Goal: Task Accomplishment & Management: Manage account settings

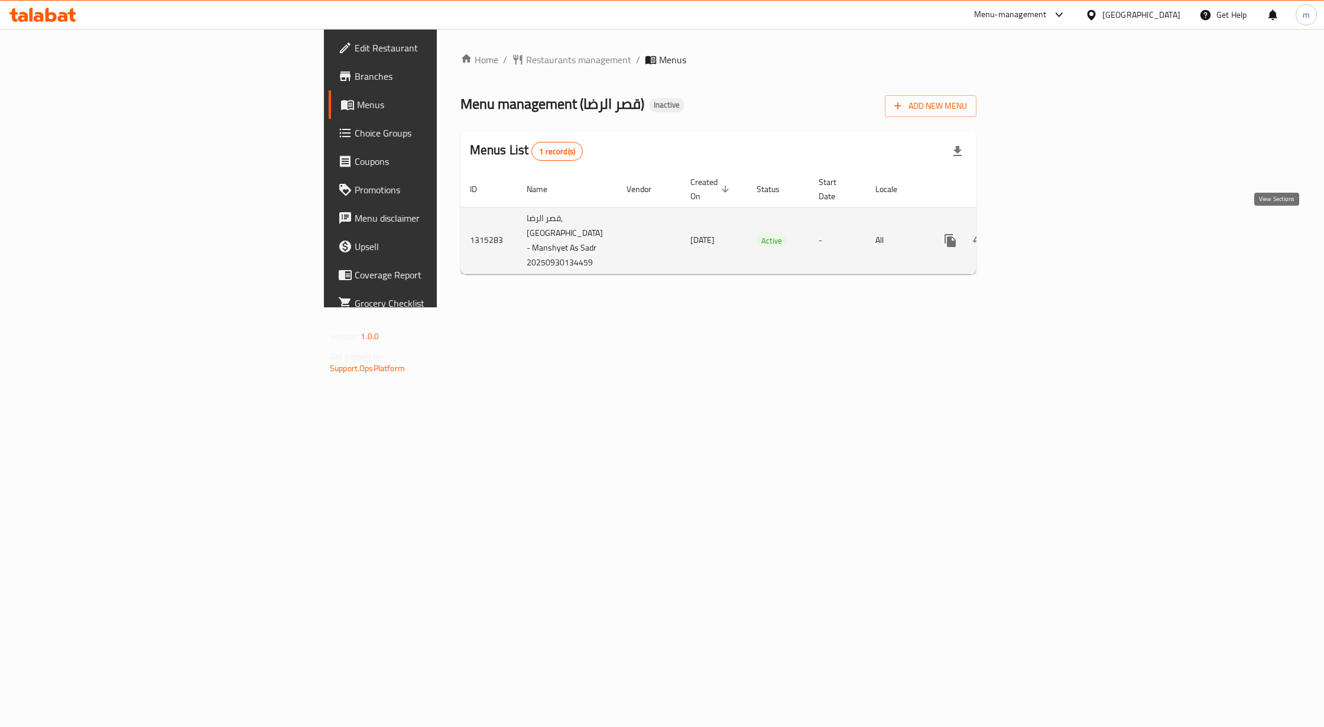
click at [1041, 235] on icon "enhanced table" at bounding box center [1035, 240] width 11 height 11
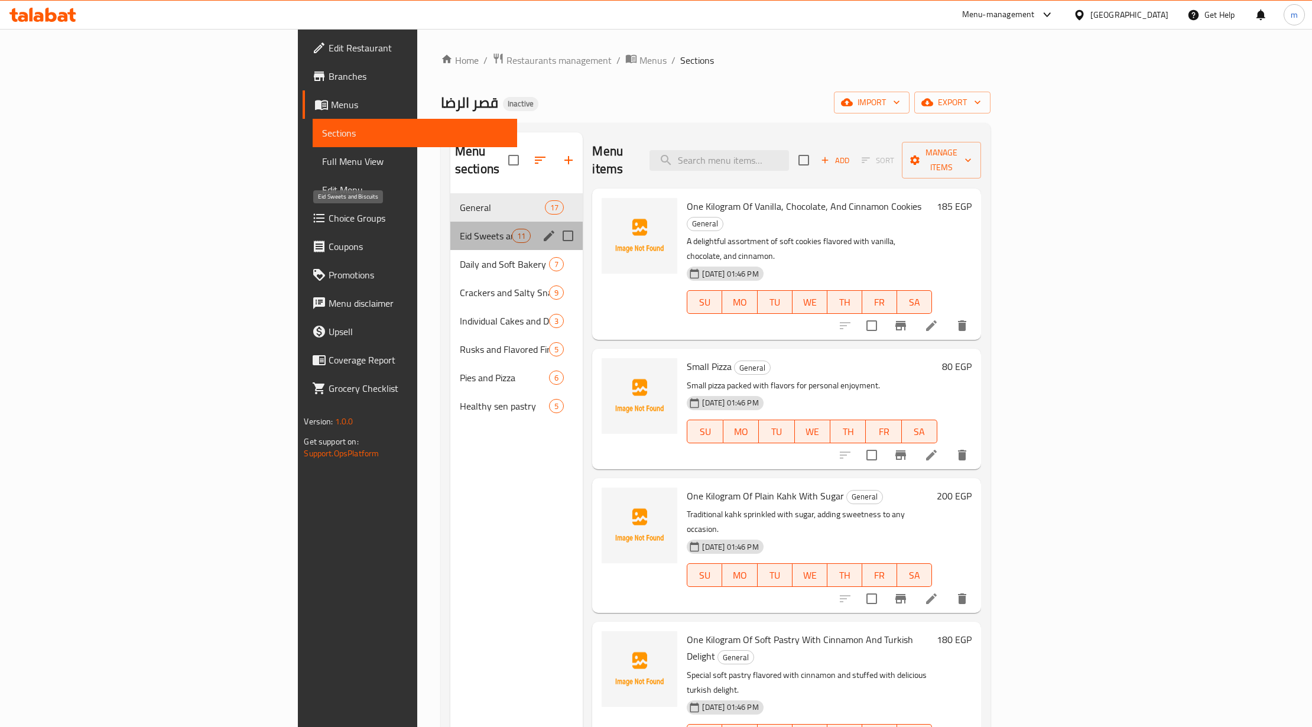
click at [460, 229] on span "Eid Sweets and Biscuits" at bounding box center [486, 236] width 52 height 14
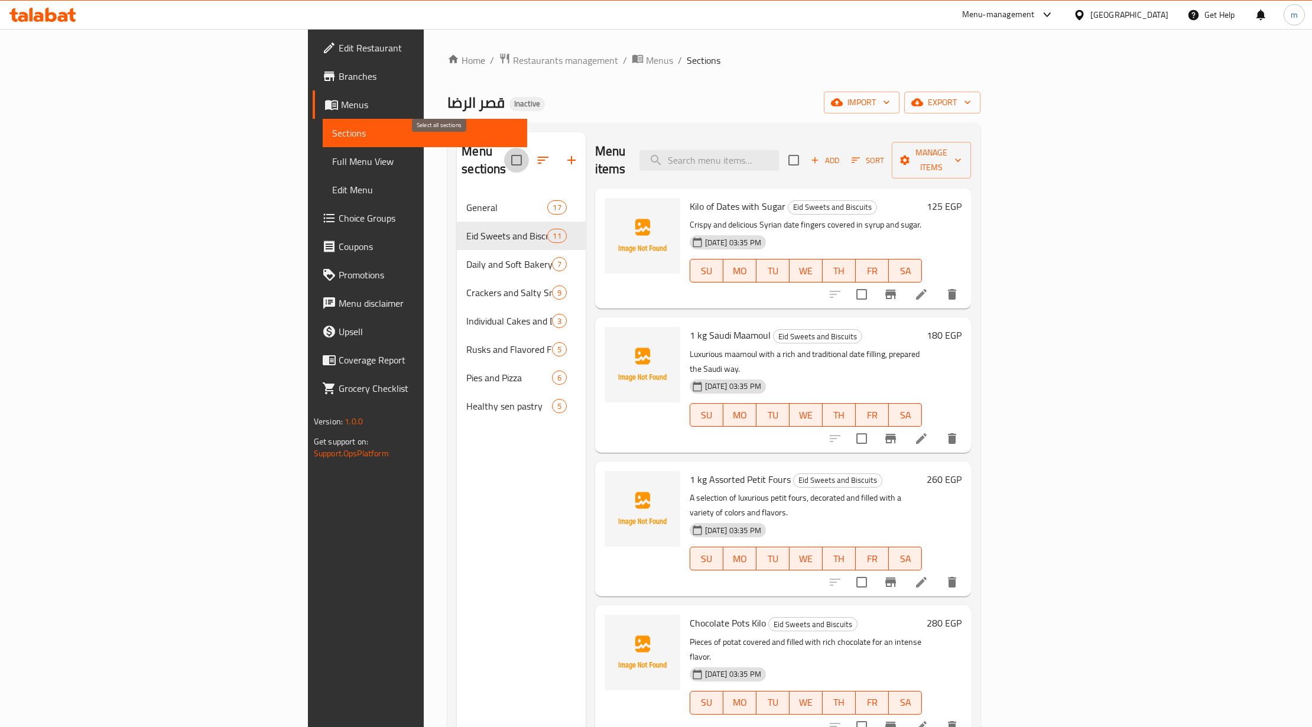
click at [504, 152] on input "checkbox" at bounding box center [516, 160] width 25 height 25
checkbox input "true"
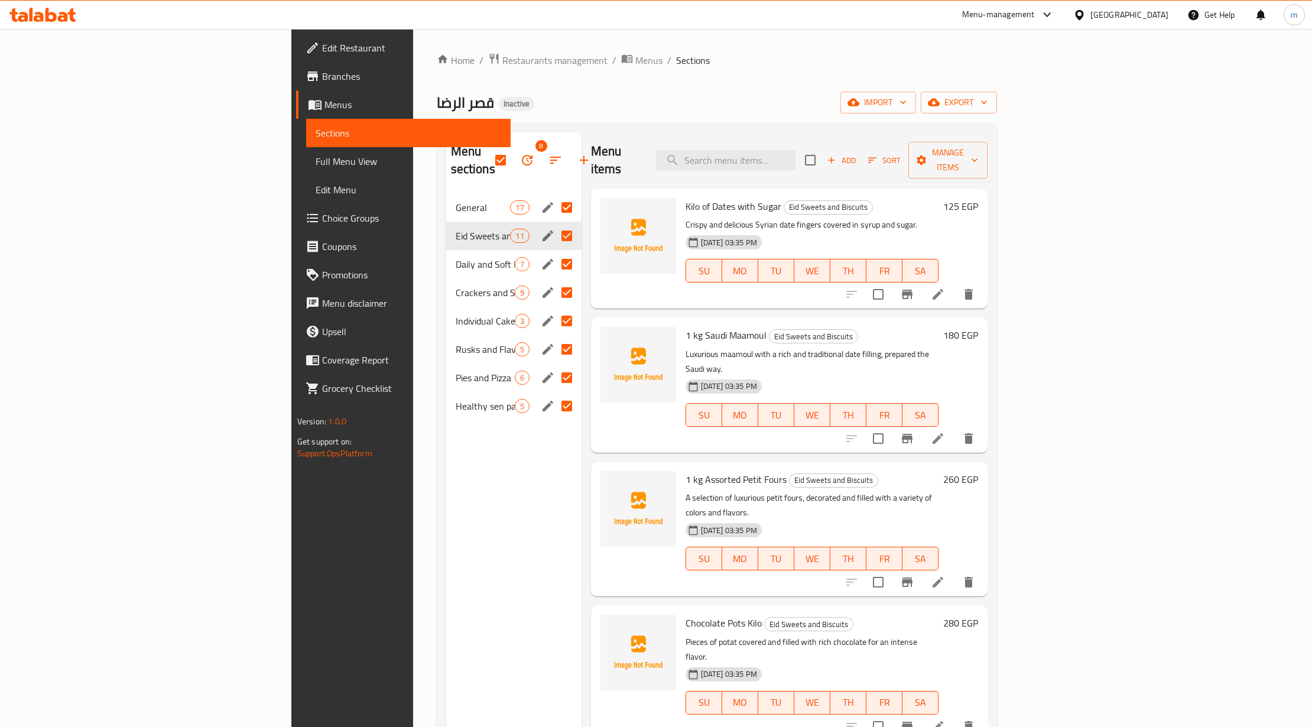
click at [554, 197] on input "Menu sections" at bounding box center [566, 207] width 25 height 25
checkbox input "false"
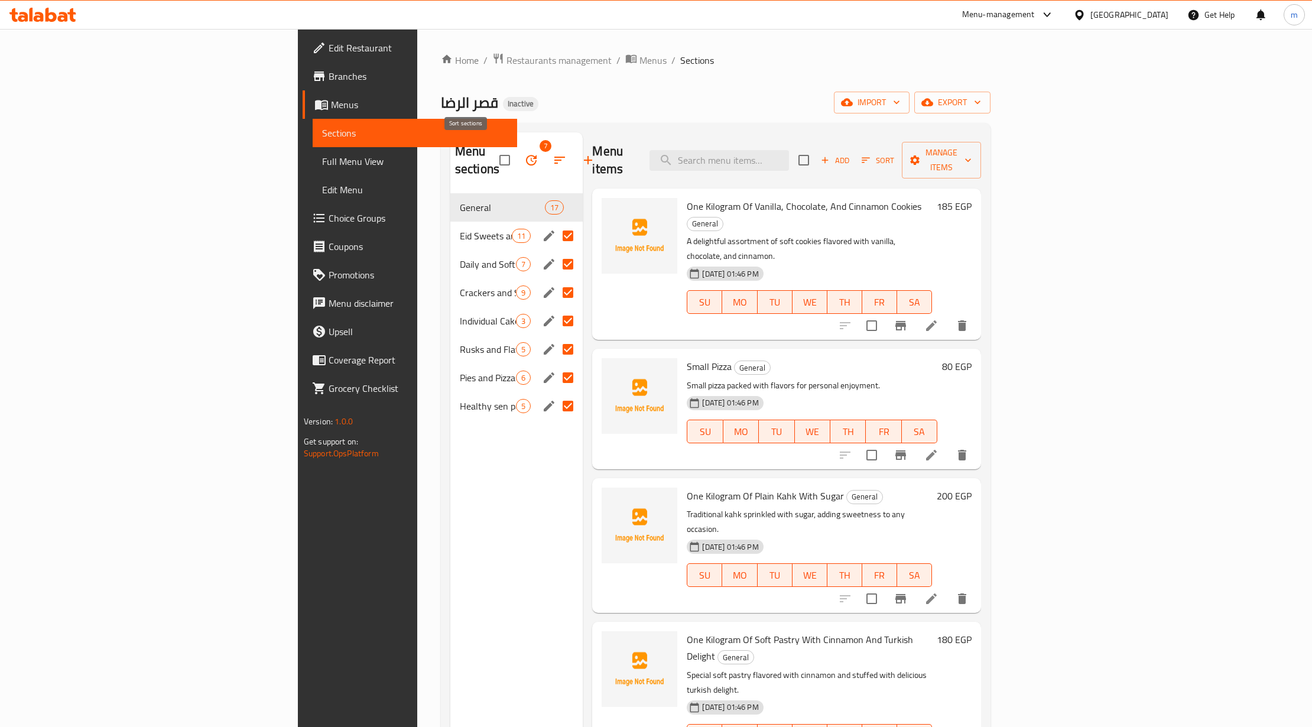
click at [553, 153] on icon "button" at bounding box center [560, 160] width 14 height 14
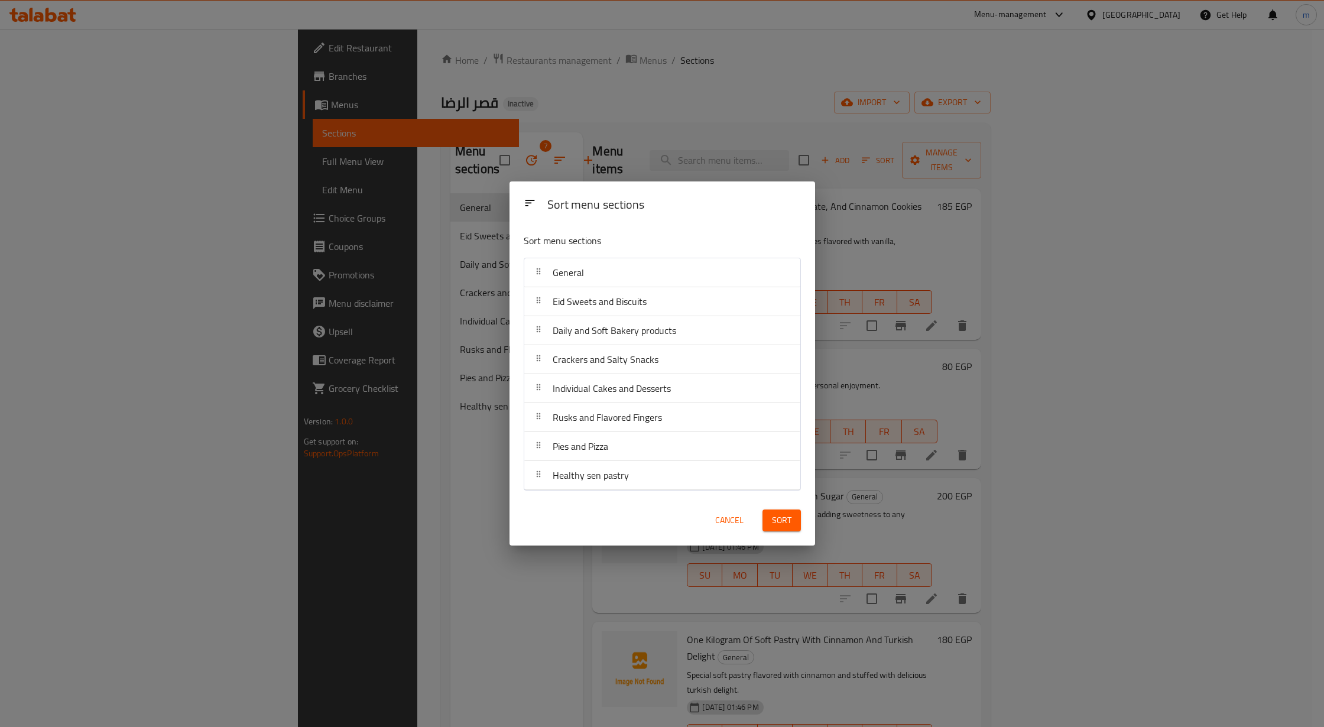
click at [726, 525] on span "Cancel" at bounding box center [729, 520] width 28 height 15
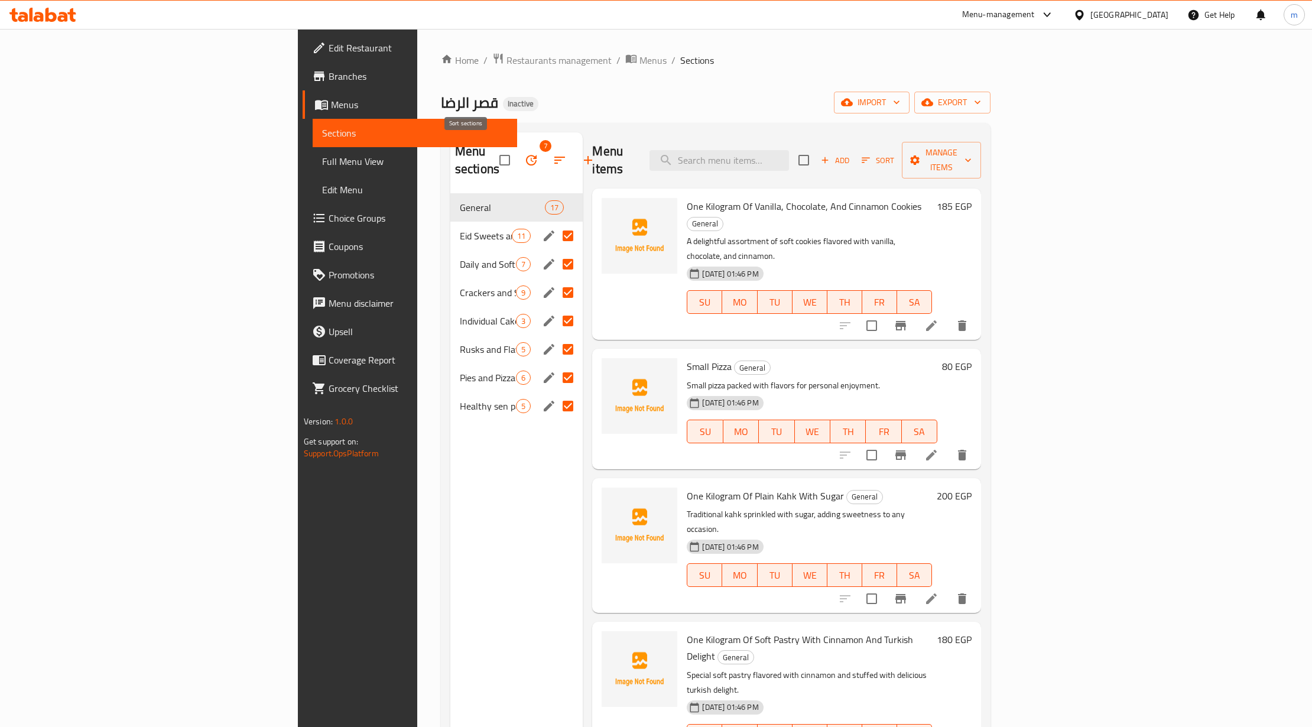
click at [545, 146] on button "button" at bounding box center [559, 160] width 28 height 28
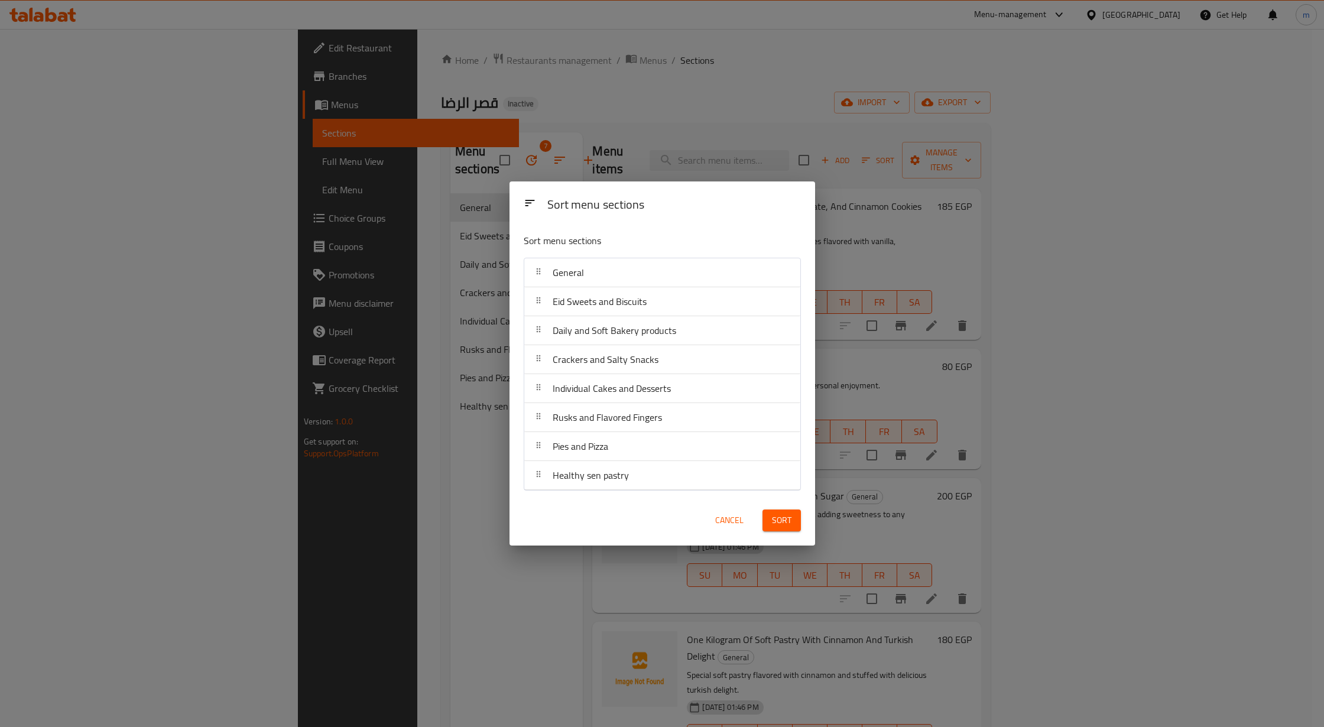
click at [469, 144] on div "Sort menu sections Sort menu sections General Eid Sweets and Biscuits Daily and…" at bounding box center [662, 363] width 1324 height 727
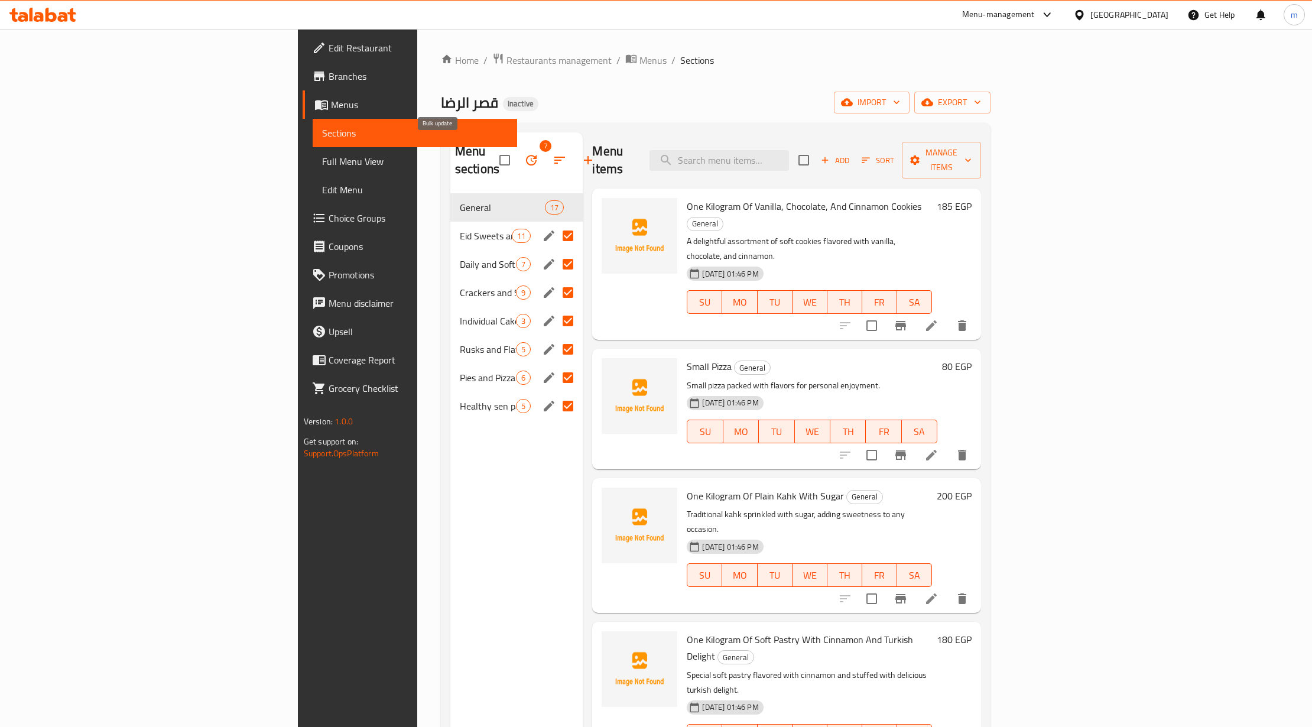
click at [517, 154] on button "button" at bounding box center [531, 160] width 28 height 28
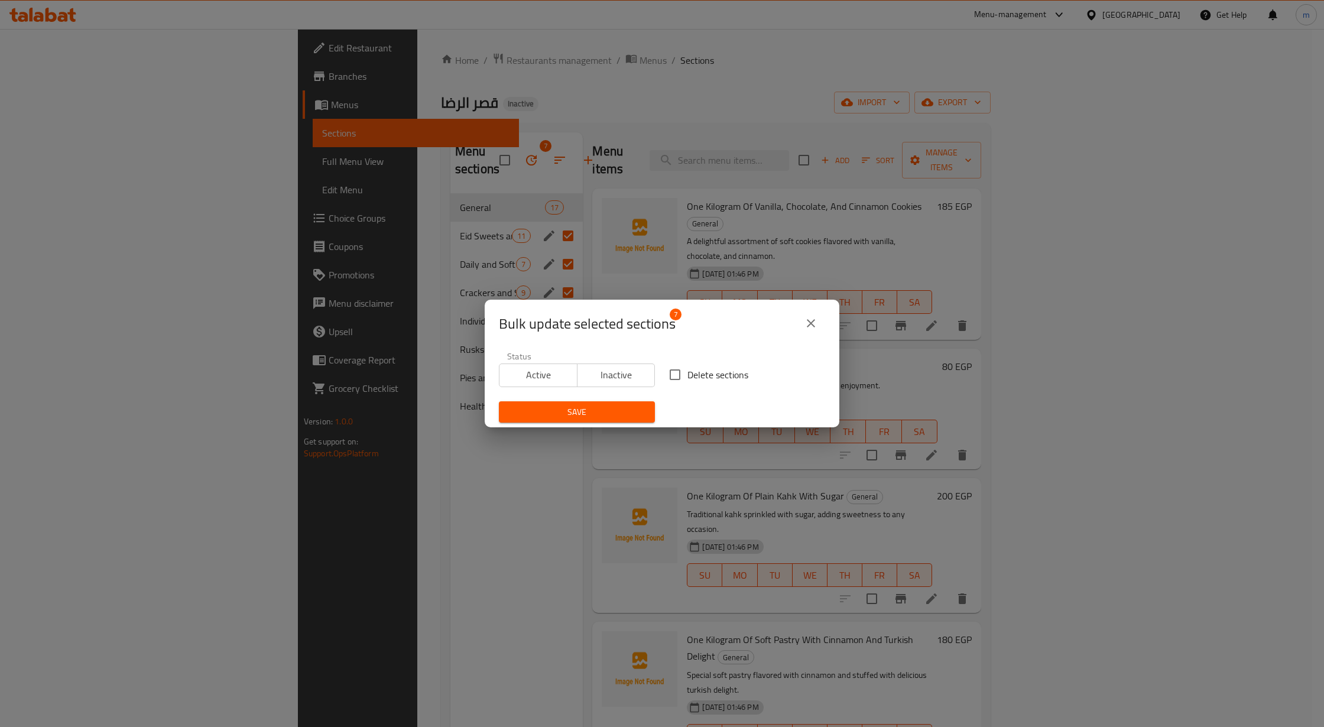
click at [707, 372] on span "Delete sections" at bounding box center [717, 375] width 61 height 14
click at [687, 372] on input "Delete sections" at bounding box center [674, 374] width 25 height 25
checkbox input "true"
click at [599, 419] on span "Save" at bounding box center [576, 412] width 137 height 15
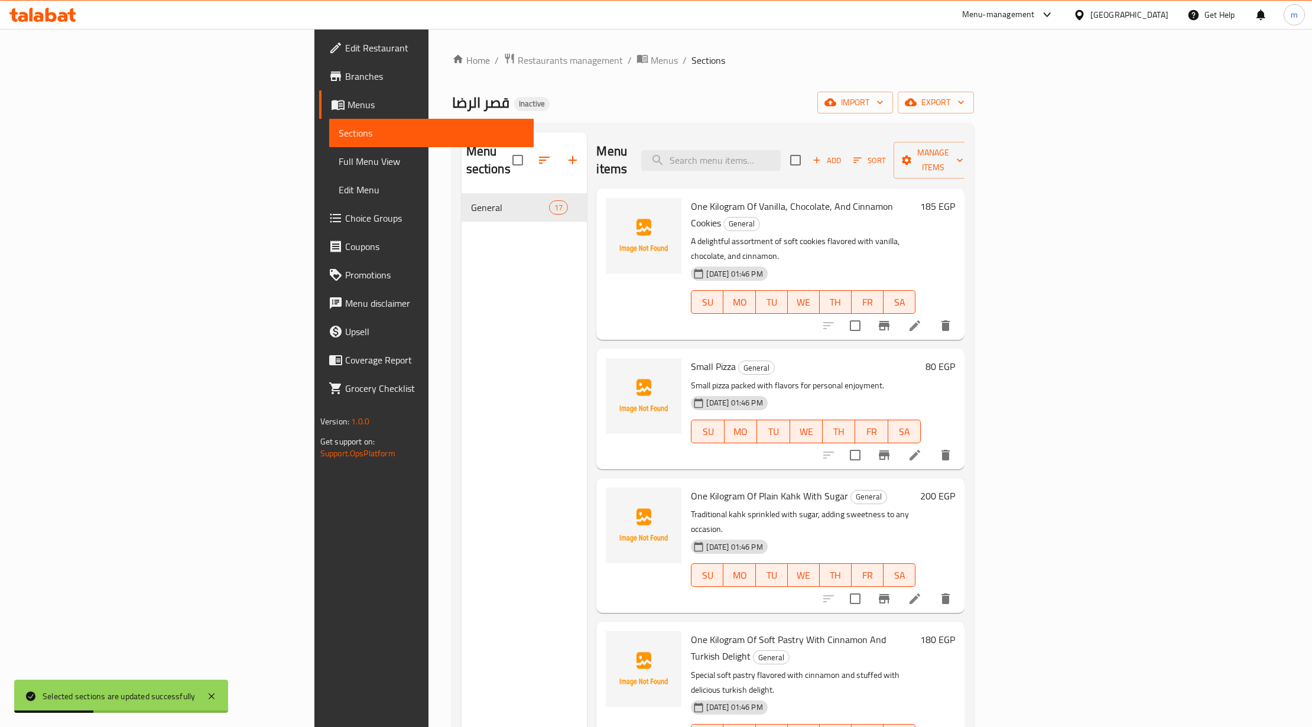
click at [319, 112] on link "Menus" at bounding box center [426, 104] width 215 height 28
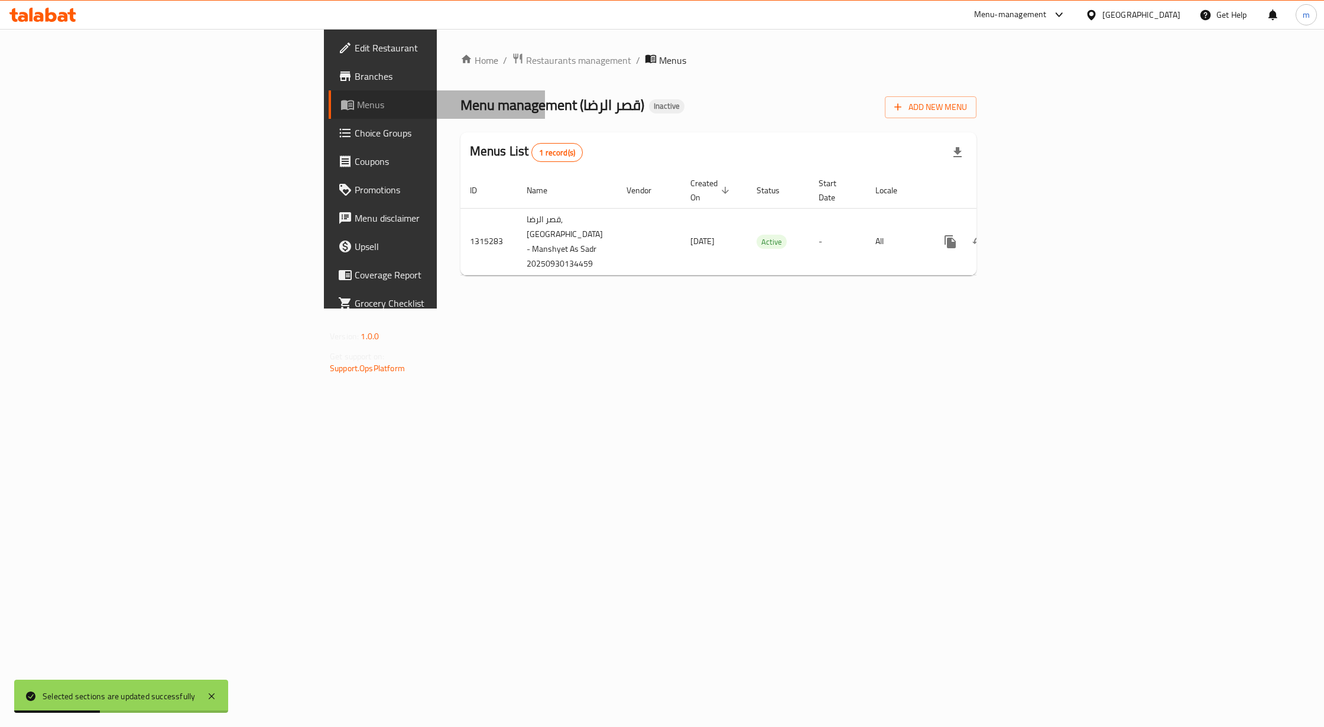
click at [329, 112] on link "Menus" at bounding box center [437, 104] width 216 height 28
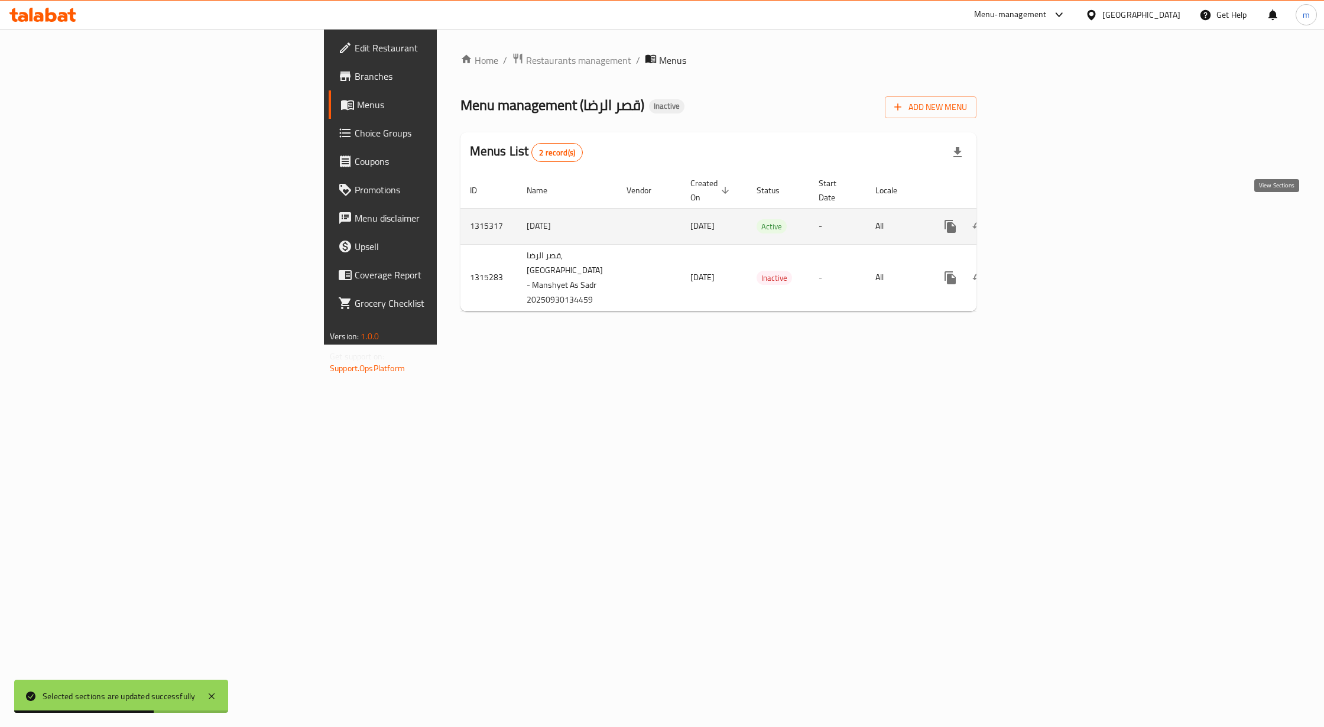
click at [1050, 218] on link "enhanced table" at bounding box center [1035, 226] width 28 height 28
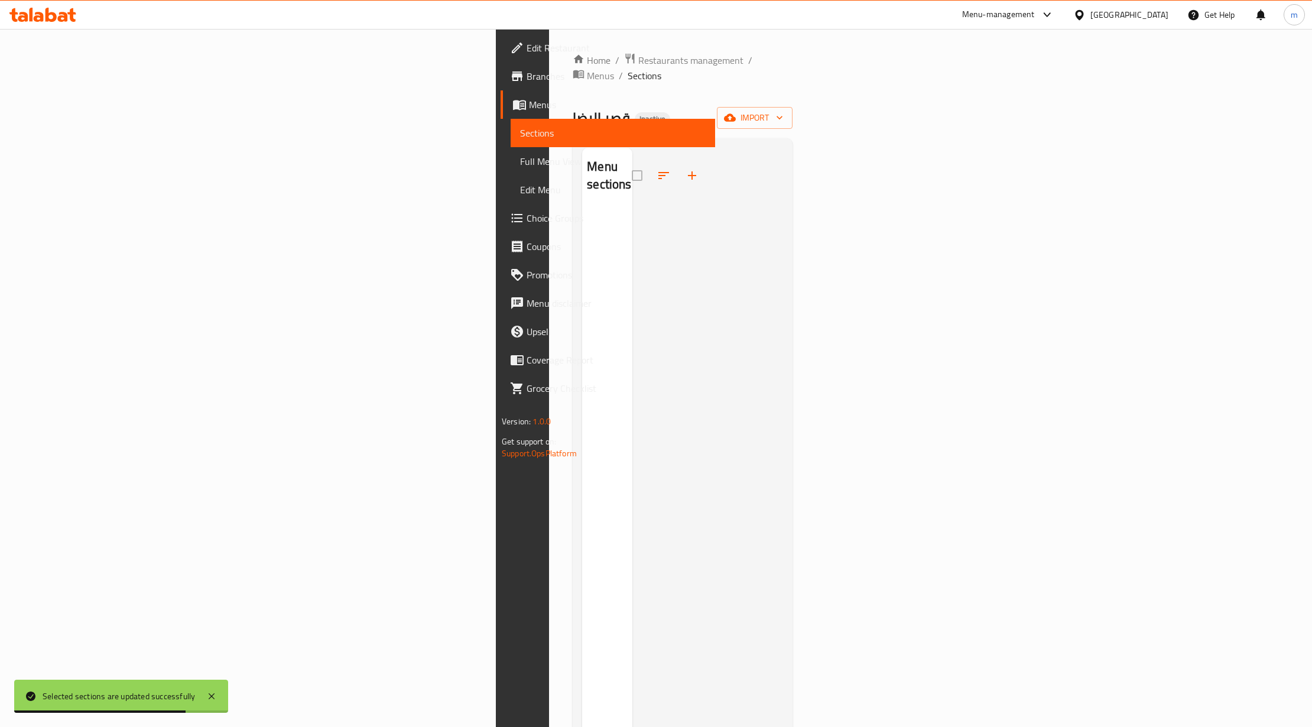
drag, startPoint x: 1303, startPoint y: 107, endPoint x: 1292, endPoint y: 107, distance: 11.2
click at [816, 107] on div "Home / Restaurants management / Menus / Sections قصر الرضا Inactive import Menu…" at bounding box center [682, 468] width 267 height 879
click at [783, 111] on span "import" at bounding box center [754, 118] width 57 height 15
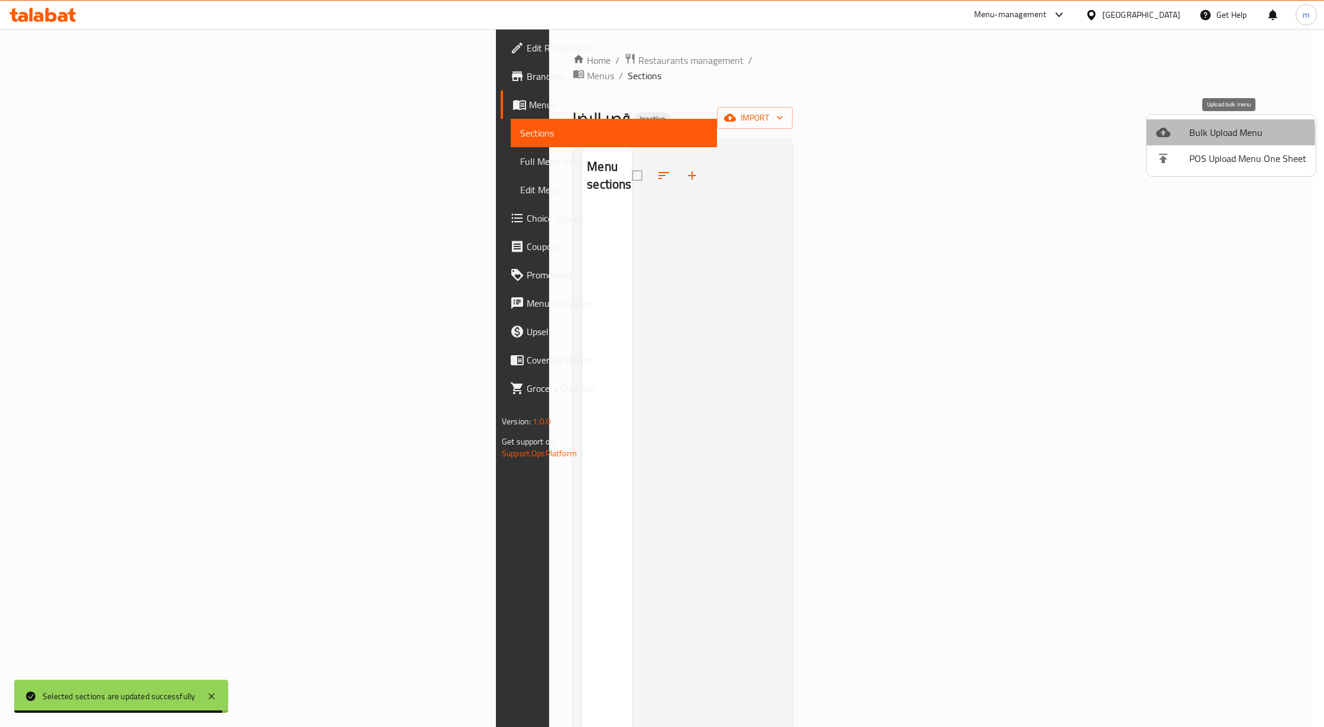
click at [1157, 135] on icon at bounding box center [1163, 132] width 14 height 9
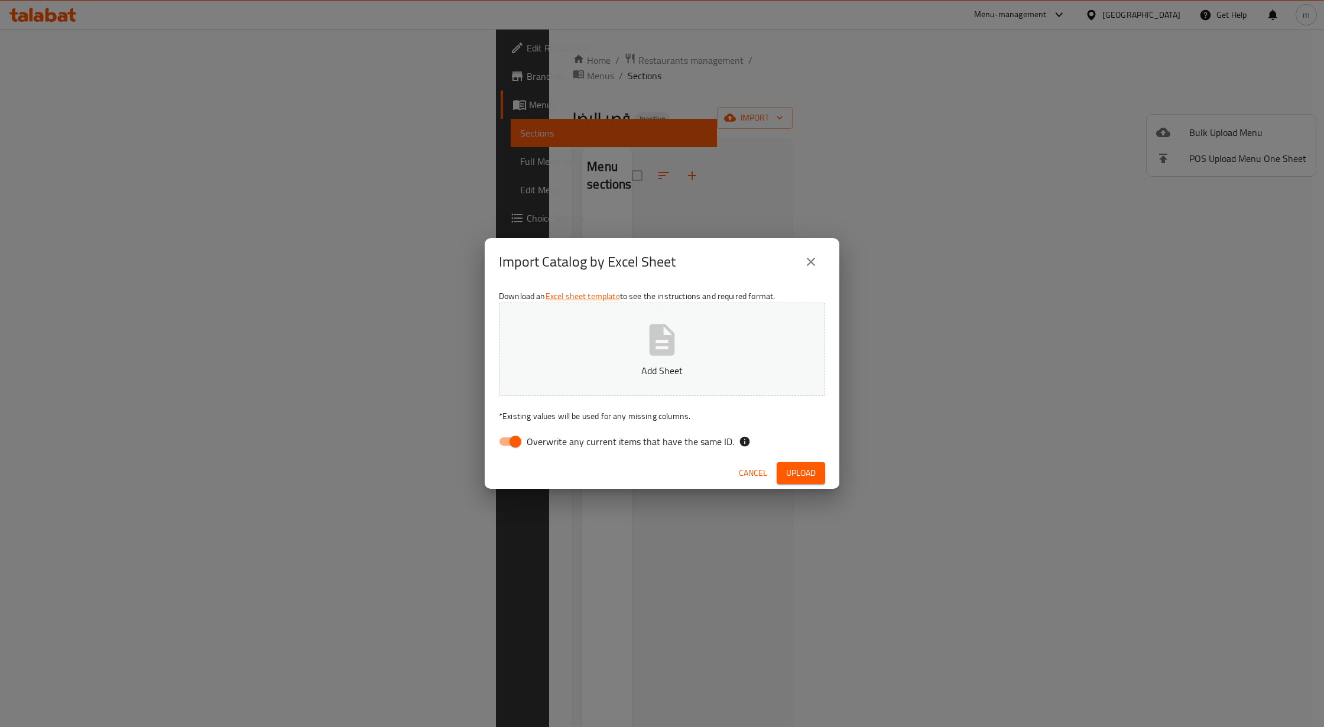
click at [584, 435] on span "Overwrite any current items that have the same ID." at bounding box center [630, 441] width 207 height 14
click at [549, 435] on input "Overwrite any current items that have the same ID." at bounding box center [515, 441] width 67 height 22
checkbox input "false"
click at [649, 333] on icon "button" at bounding box center [662, 340] width 38 height 38
click at [800, 478] on span "Upload" at bounding box center [801, 473] width 30 height 15
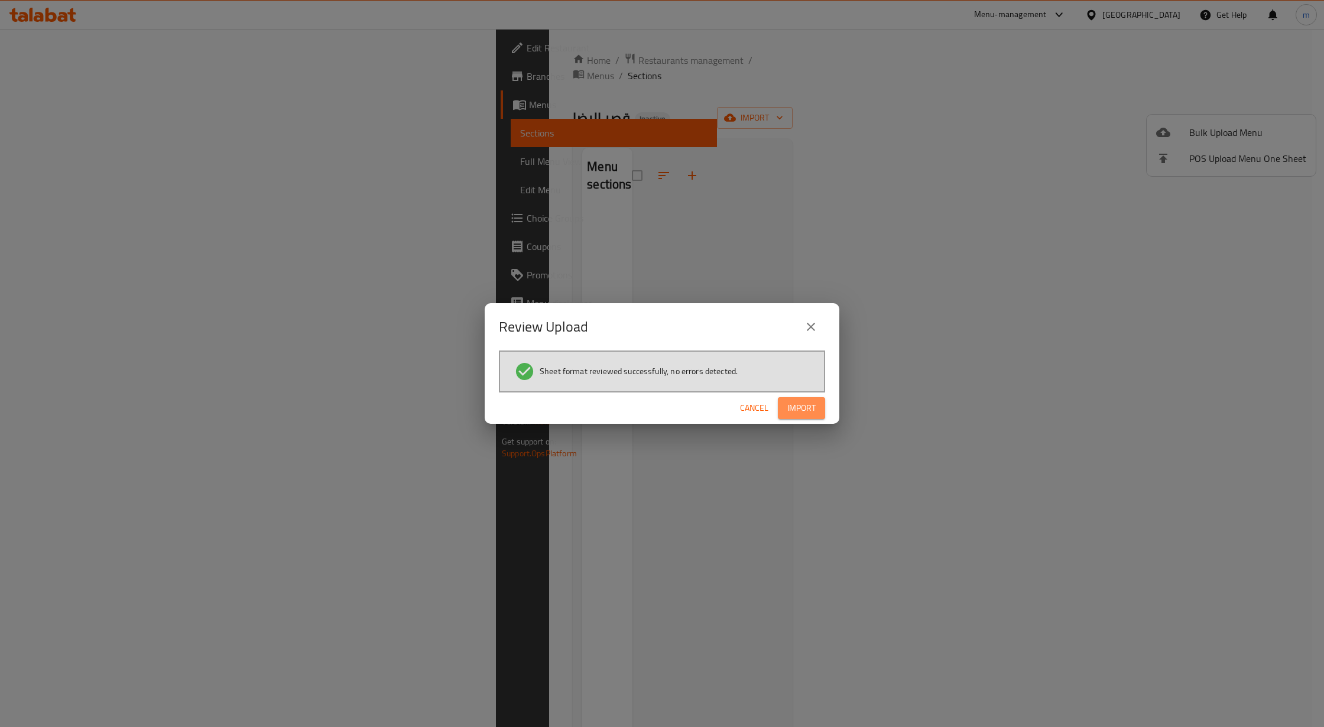
click at [802, 402] on span "Import" at bounding box center [801, 408] width 28 height 15
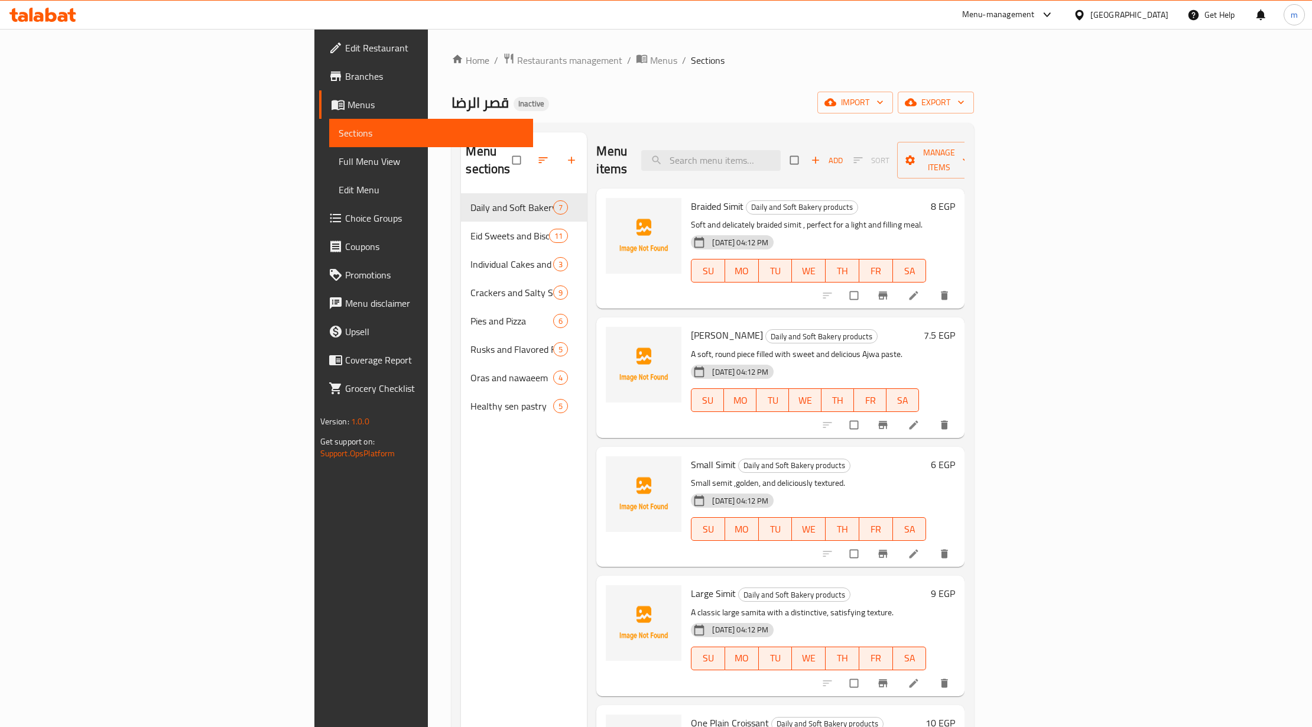
click at [339, 167] on span "Full Menu View" at bounding box center [432, 161] width 186 height 14
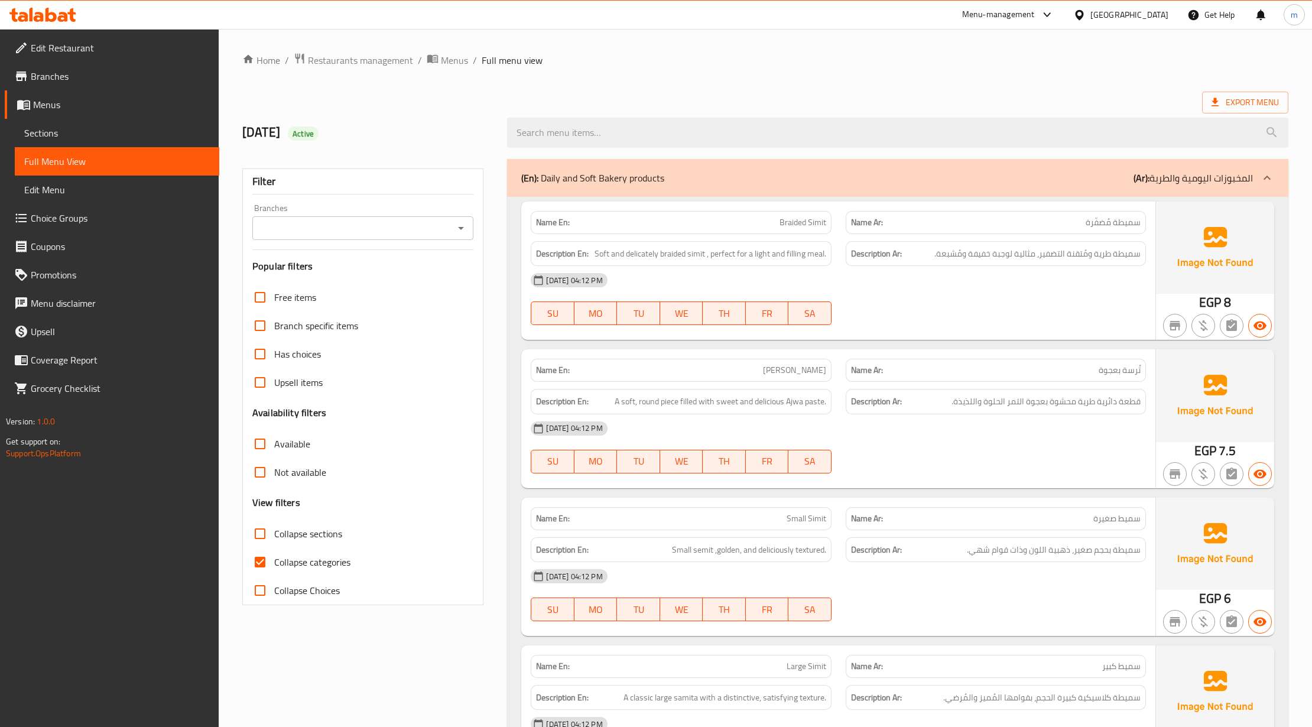
click at [286, 557] on span "Collapse categories" at bounding box center [312, 562] width 76 height 14
click at [274, 557] on input "Collapse categories" at bounding box center [260, 562] width 28 height 28
checkbox input "false"
click at [1235, 112] on span "Export Menu" at bounding box center [1245, 103] width 86 height 22
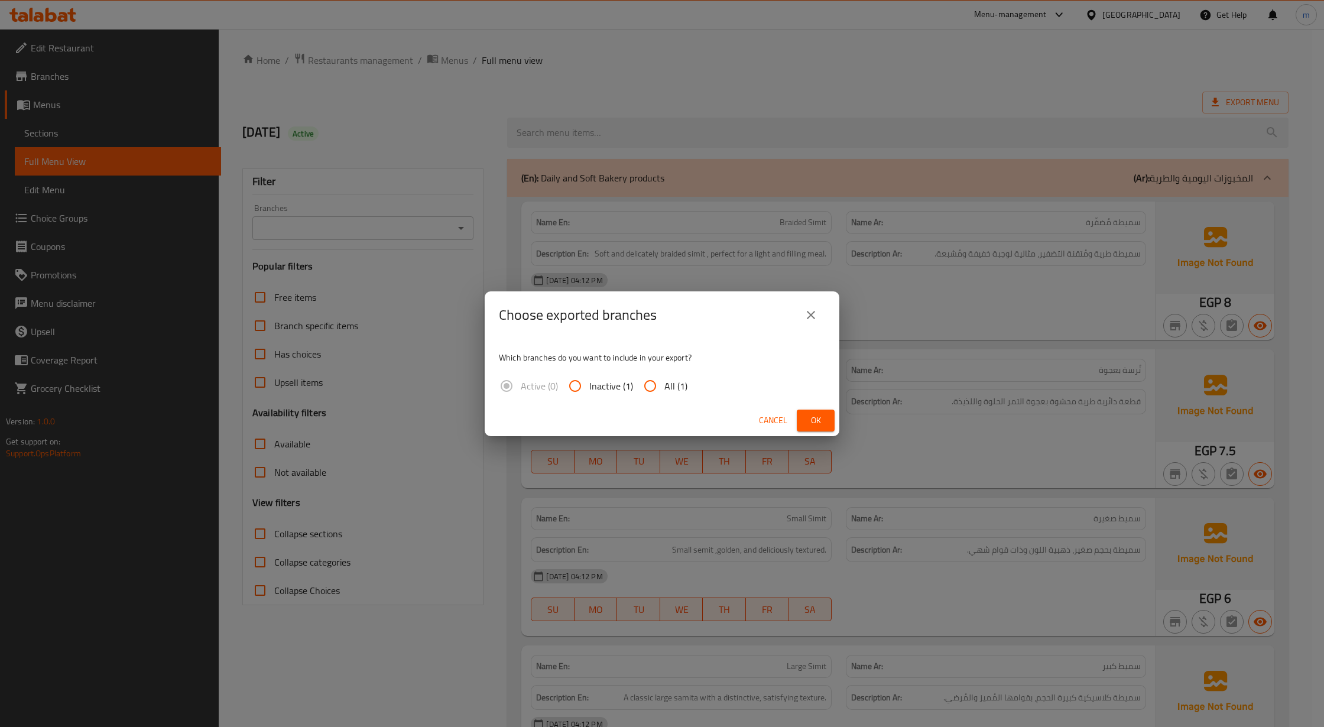
click at [665, 398] on label "All (1)" at bounding box center [661, 386] width 51 height 28
click at [664, 398] on input "All (1)" at bounding box center [650, 386] width 28 height 28
radio input "true"
click at [811, 423] on span "Ok" at bounding box center [815, 420] width 19 height 15
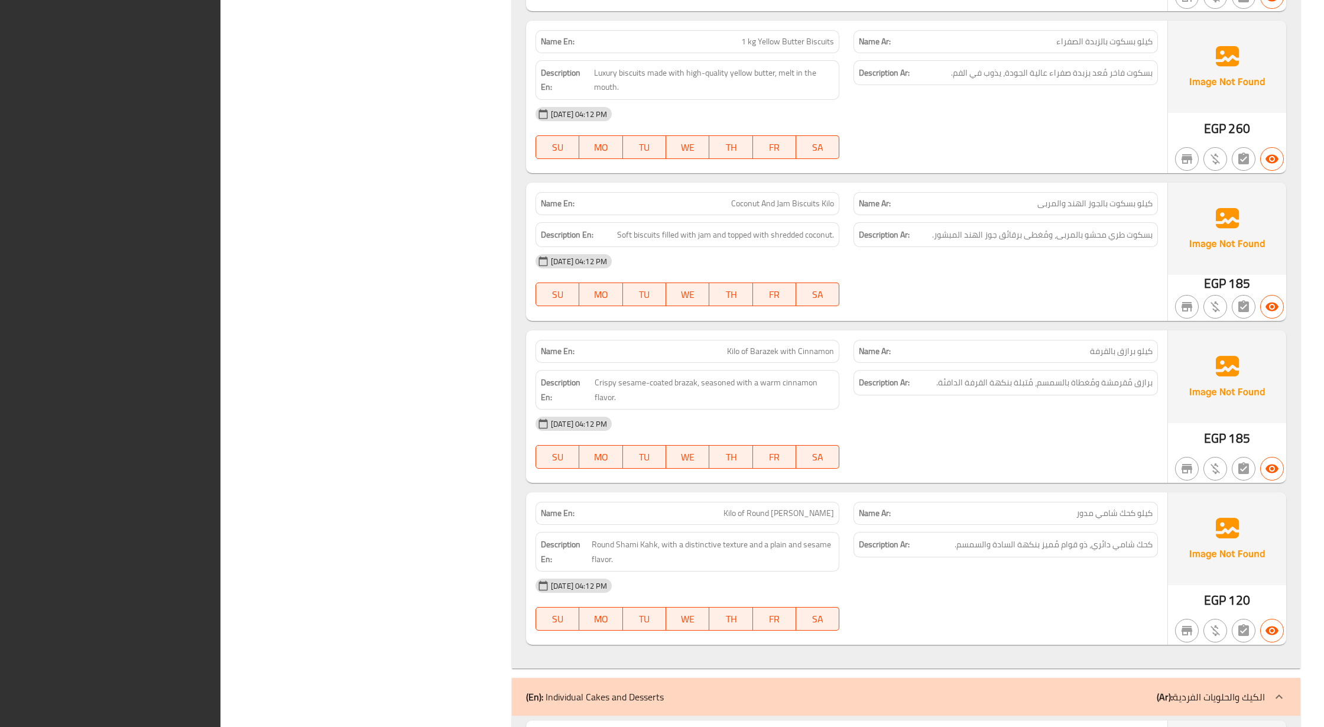
scroll to position [3038, 0]
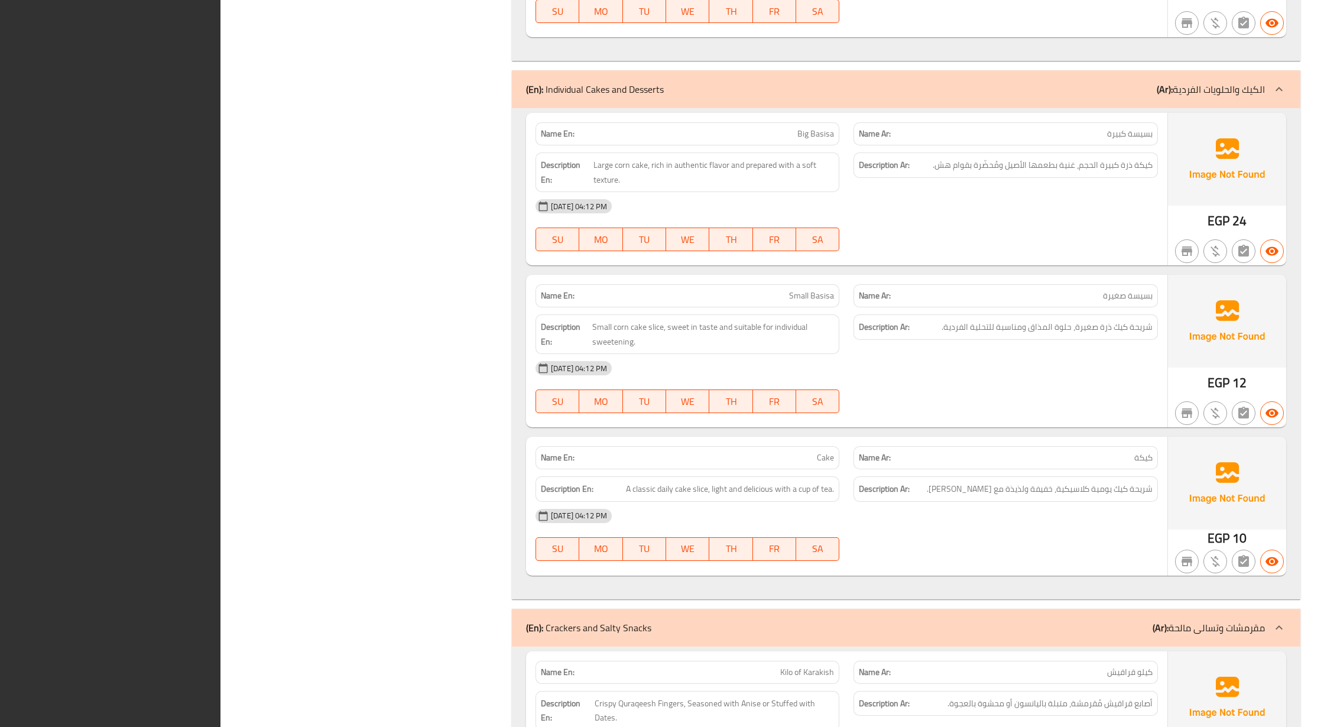
click at [868, 157] on div "Description Ar: كيكة ذرة كبيرة الحجم، غنية بطعمها الأصيل ومُحضّرة بقوام هش." at bounding box center [1005, 172] width 318 height 54
